Goal: Task Accomplishment & Management: Manage account settings

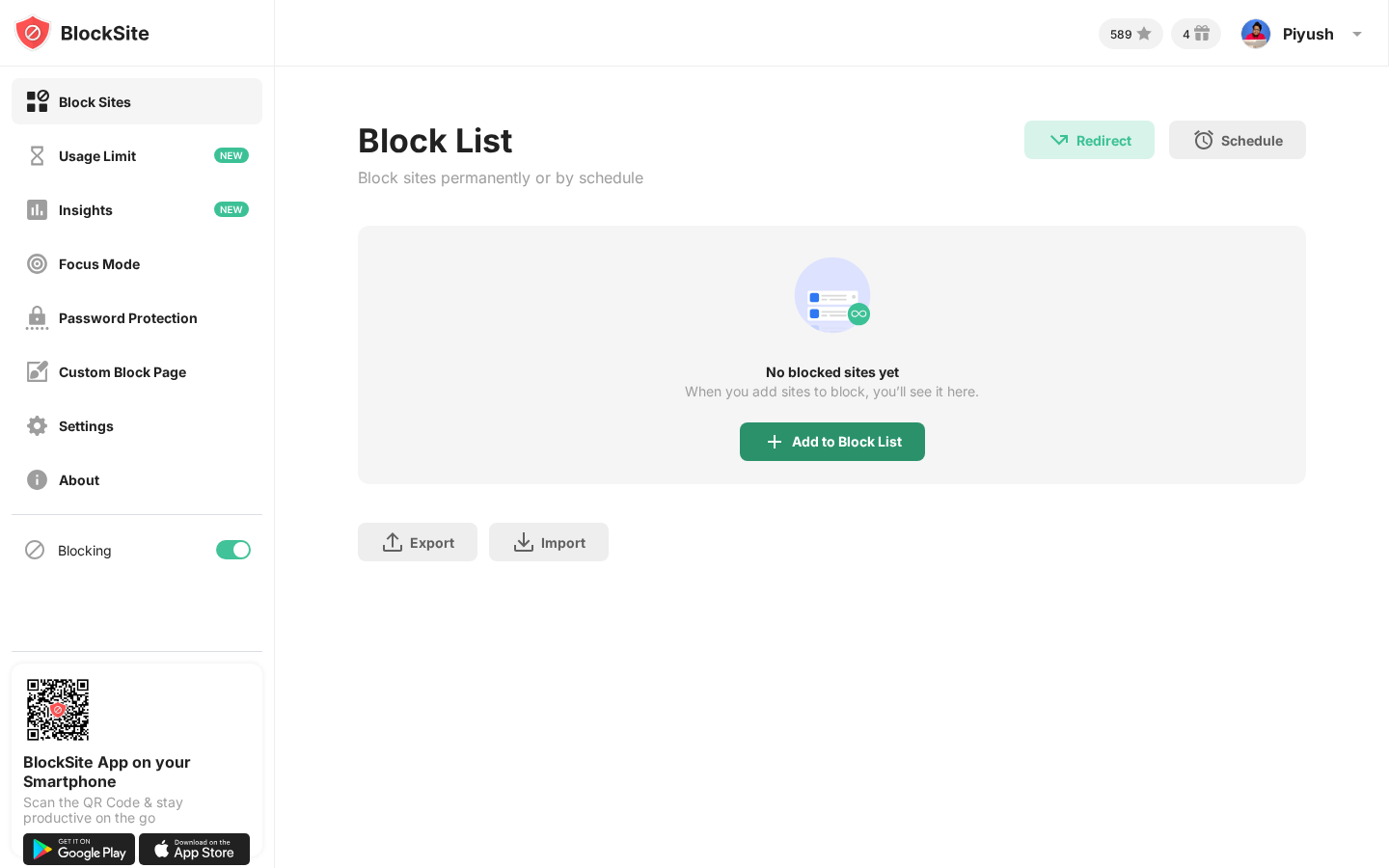
click at [839, 453] on div "Add to Block List" at bounding box center [832, 441] width 185 height 38
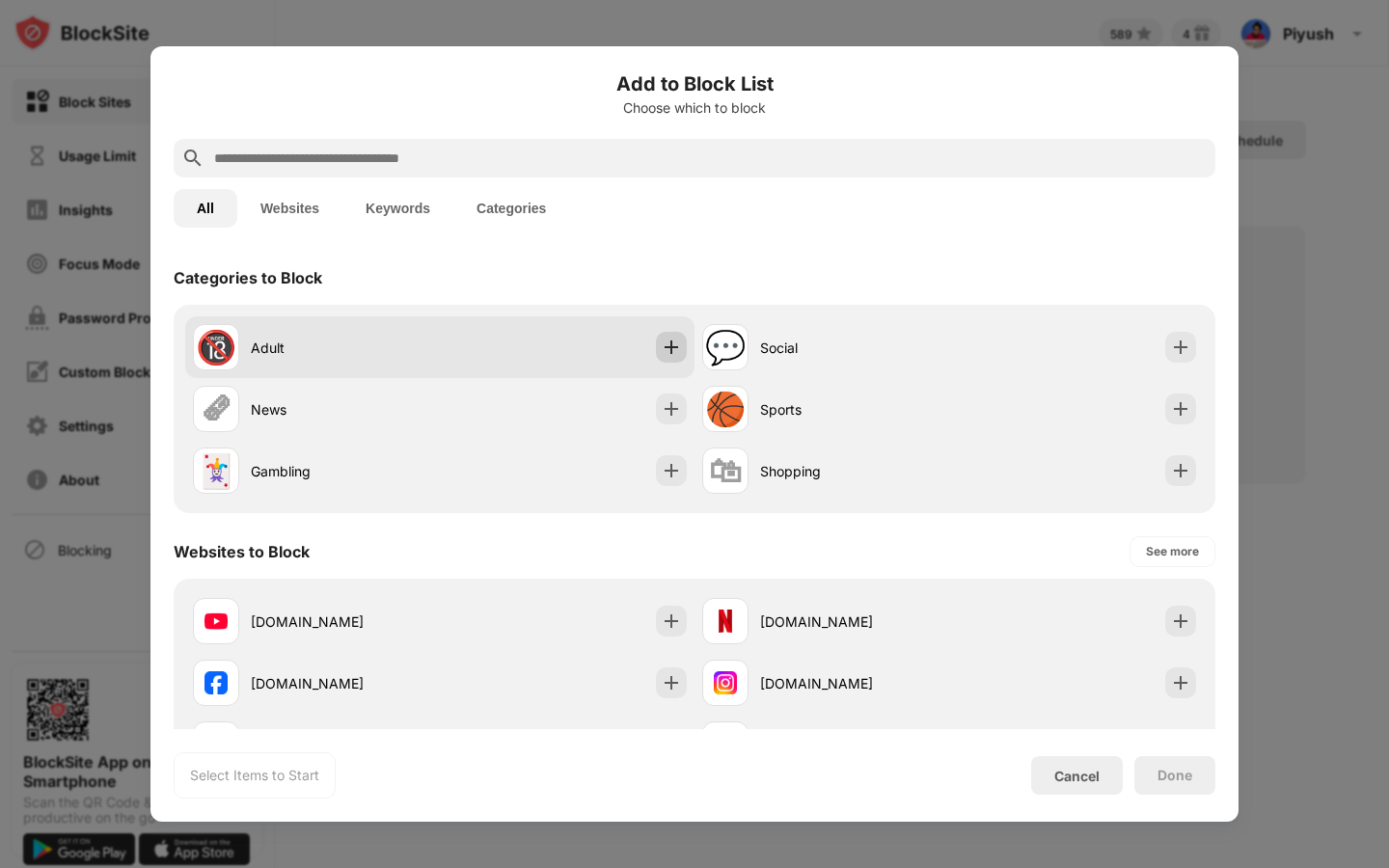
click at [671, 348] on img at bounding box center [671, 347] width 20 height 20
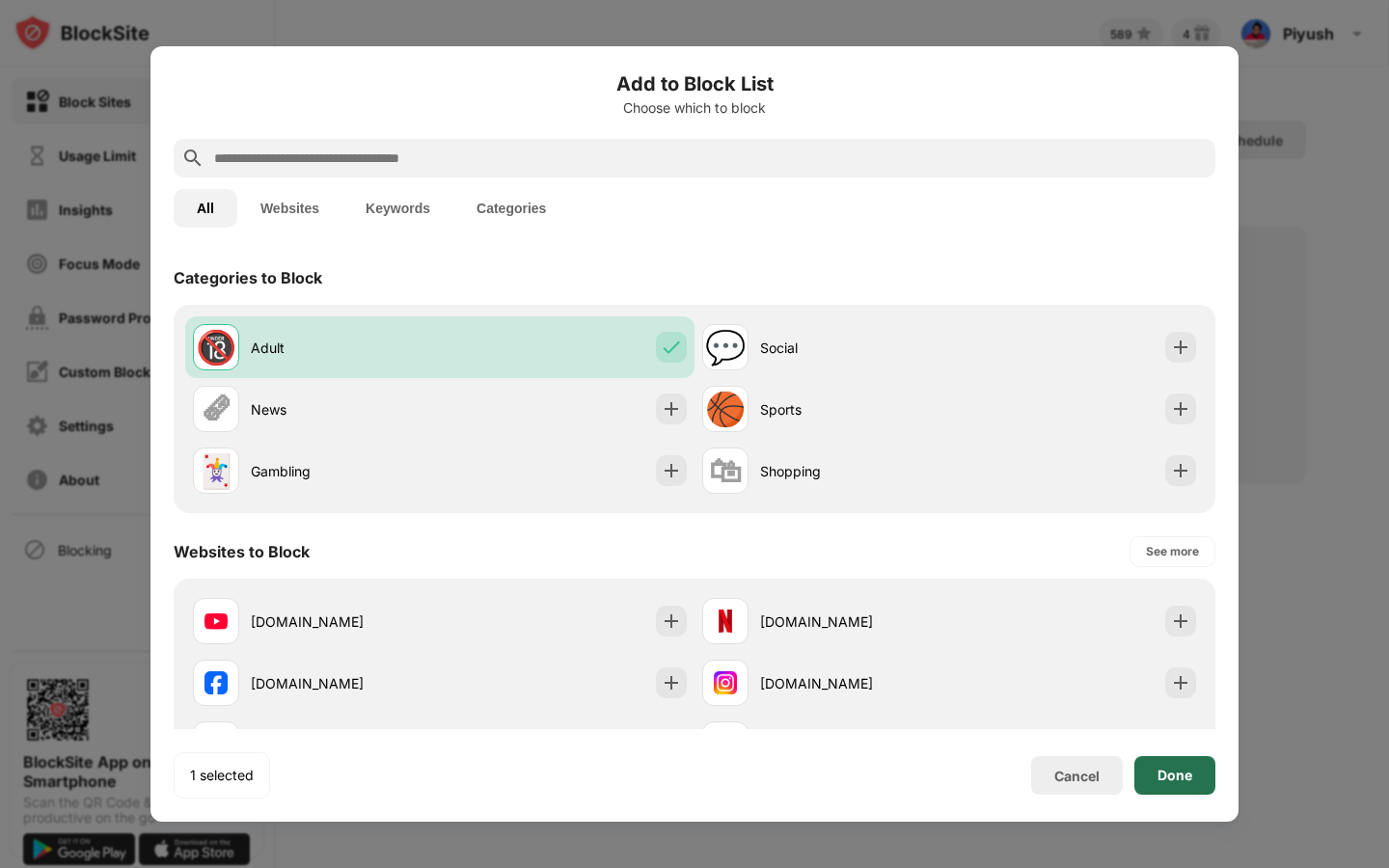
click at [1181, 769] on div "Done" at bounding box center [1175, 776] width 34 height 16
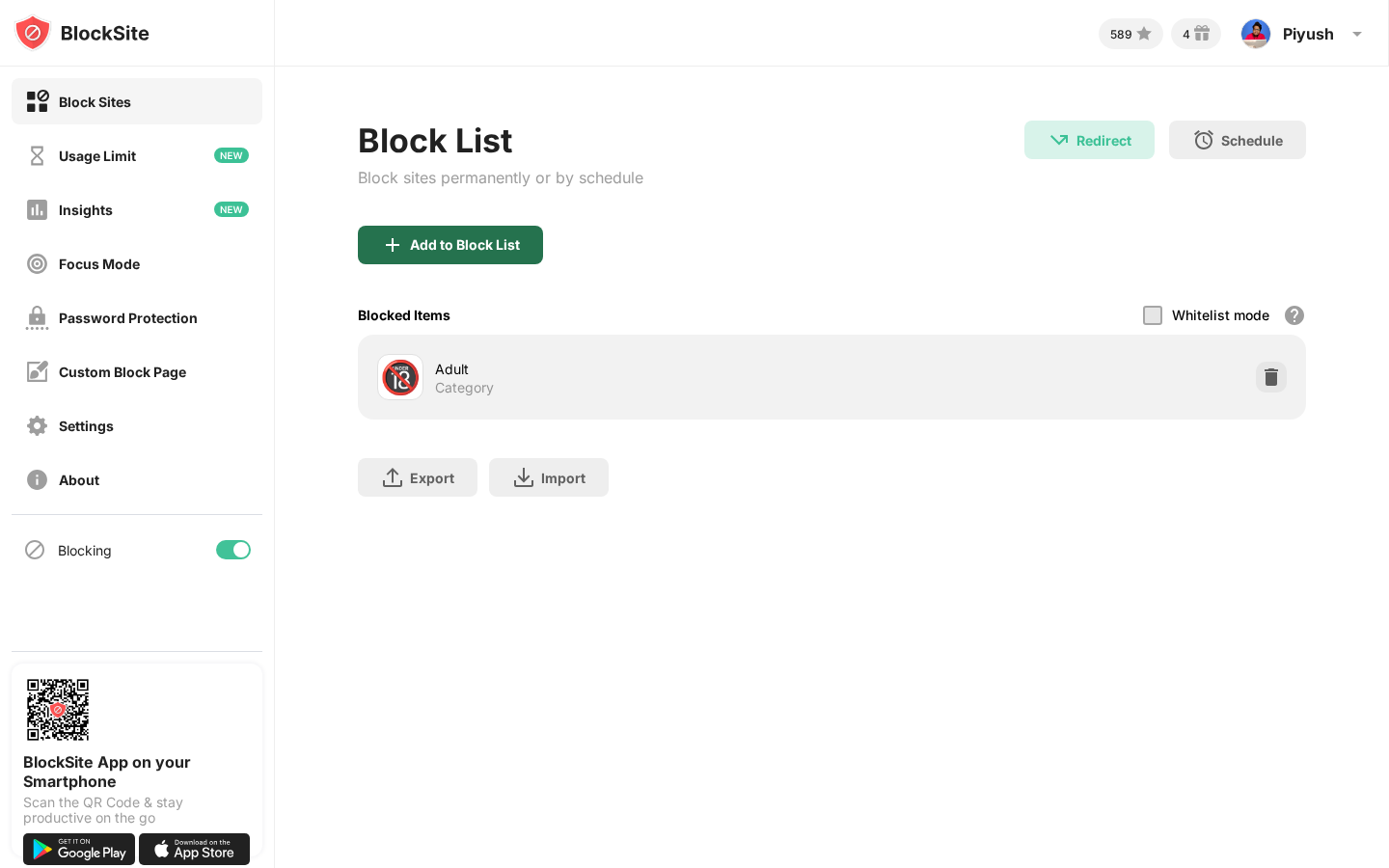
click at [473, 249] on div "Add to Block List" at bounding box center [465, 245] width 110 height 16
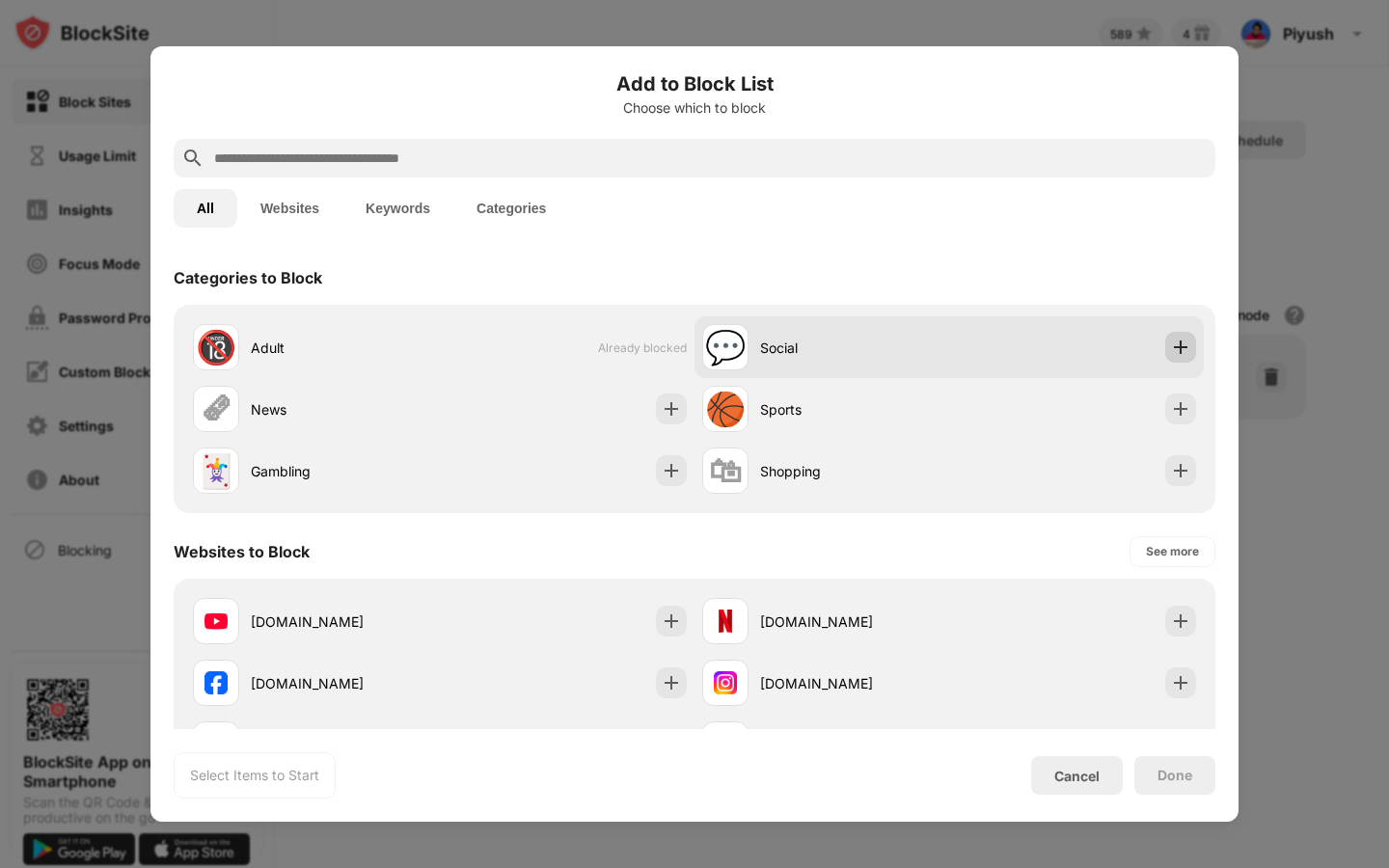
click at [1181, 332] on div at bounding box center [1181, 347] width 31 height 31
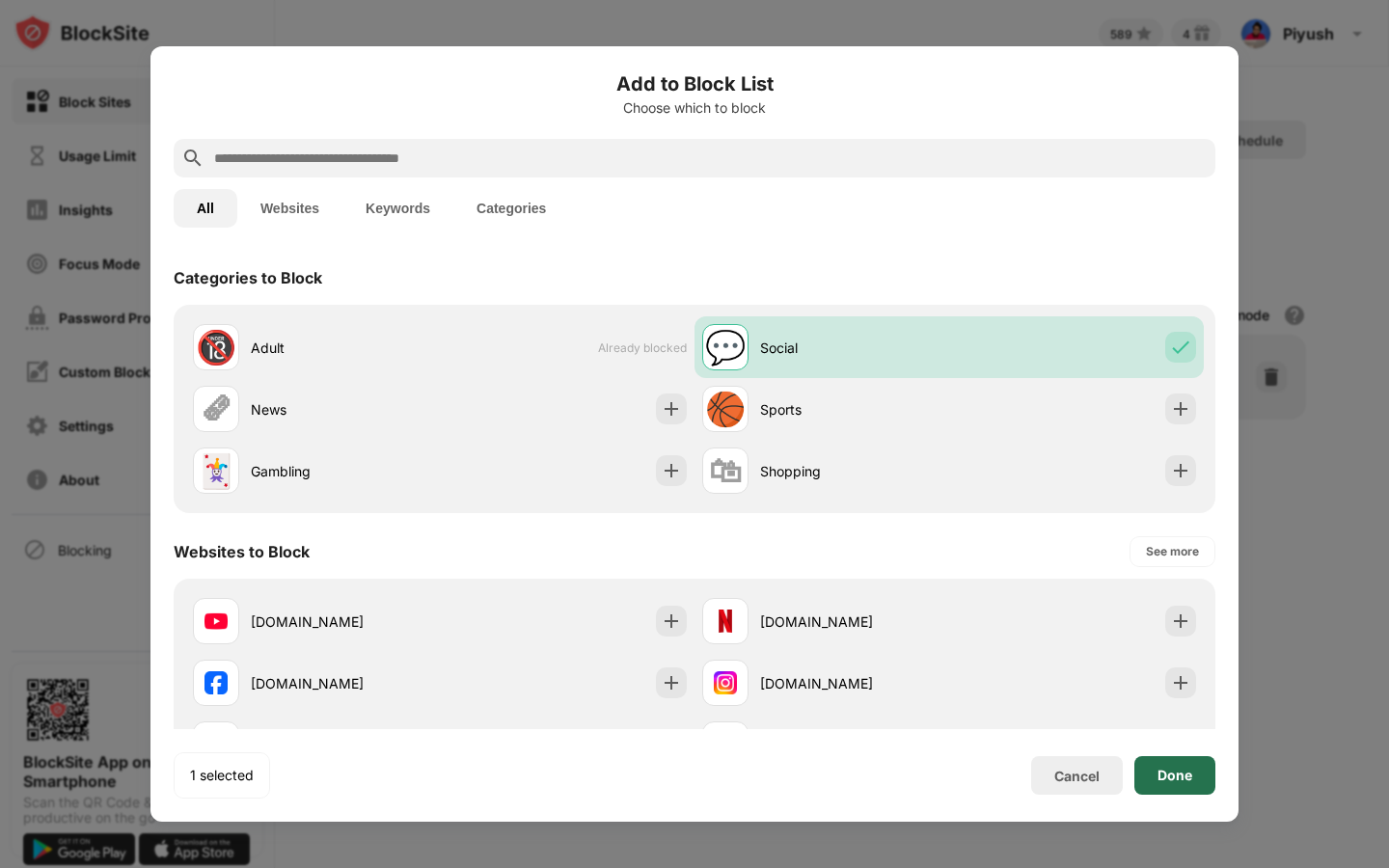
click at [1181, 768] on div "Done" at bounding box center [1175, 776] width 34 height 16
